Goal: Navigation & Orientation: Find specific page/section

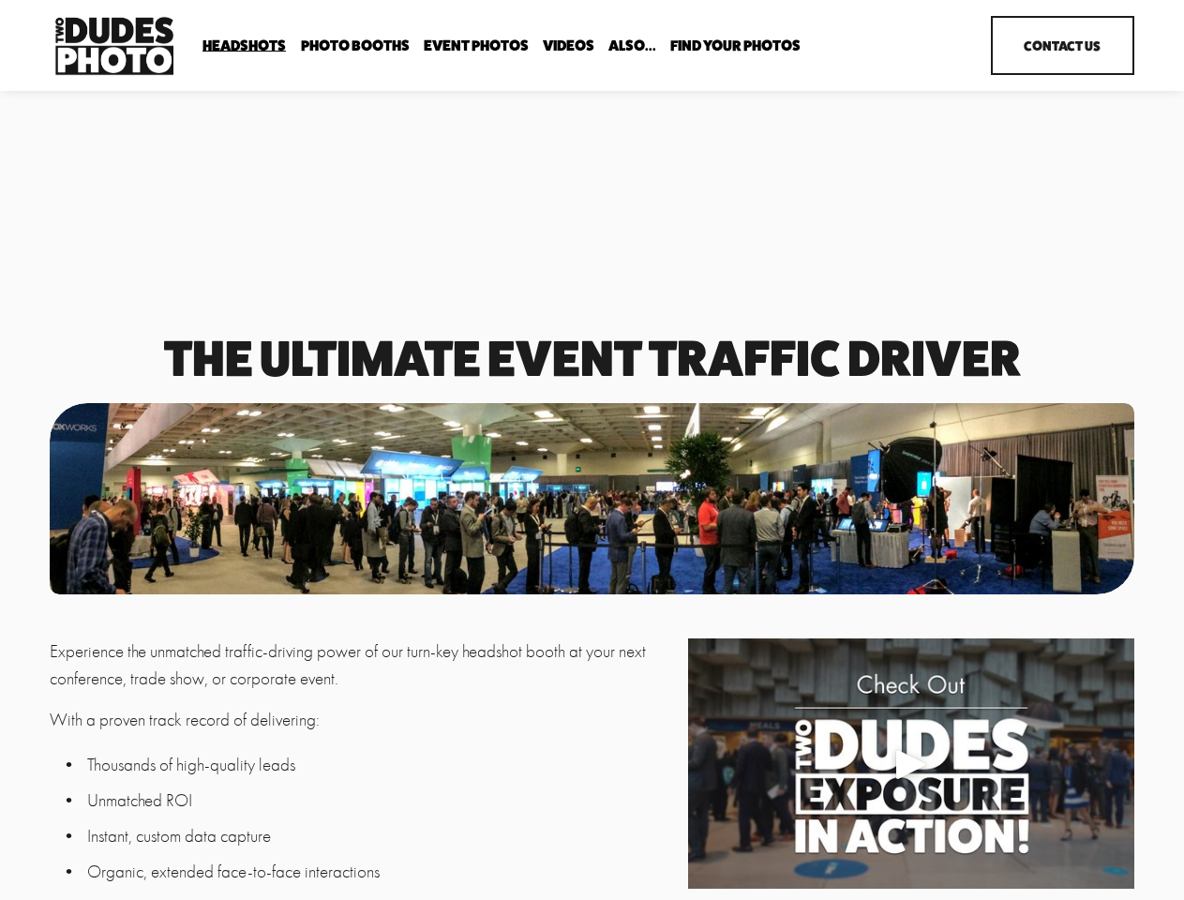
click at [591, 450] on div at bounding box center [592, 498] width 1084 height 191
click at [910, 767] on div "Play" at bounding box center [911, 763] width 45 height 45
